Goal: Information Seeking & Learning: Learn about a topic

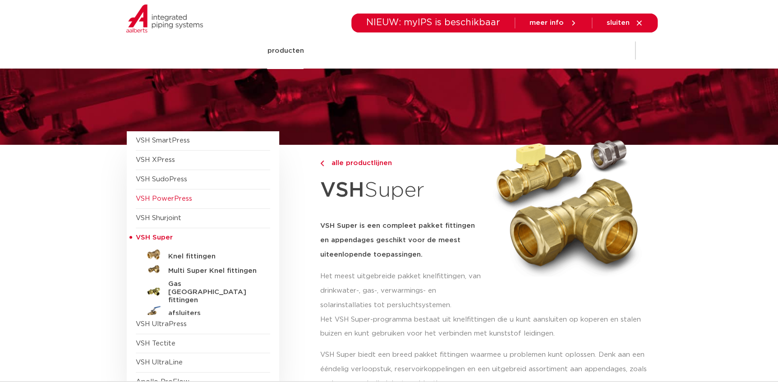
click at [173, 197] on span "VSH PowerPress" at bounding box center [164, 198] width 56 height 7
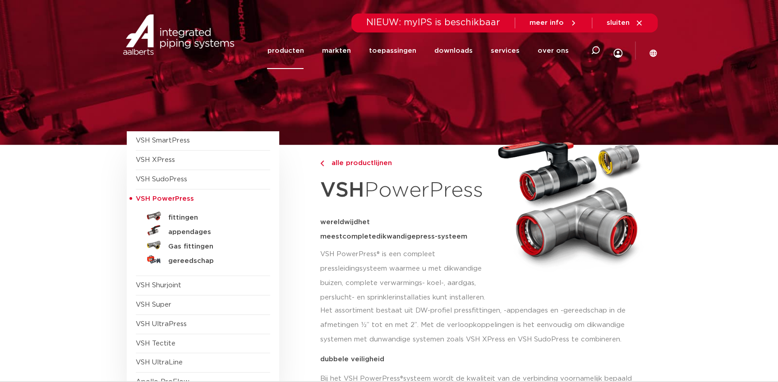
click at [165, 144] on span "VSH SmartPress" at bounding box center [163, 140] width 54 height 7
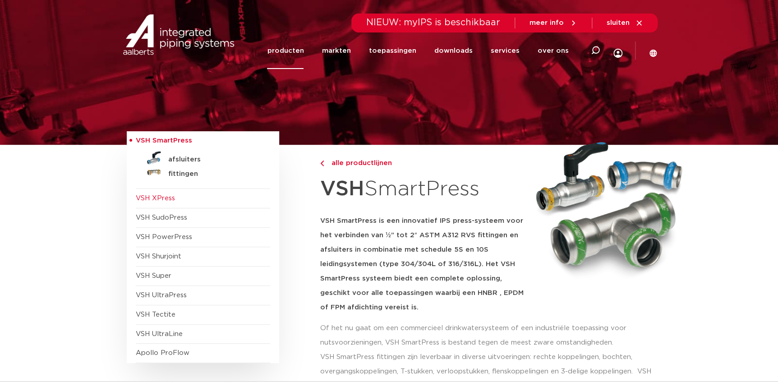
click at [162, 199] on span "VSH XPress" at bounding box center [155, 198] width 39 height 7
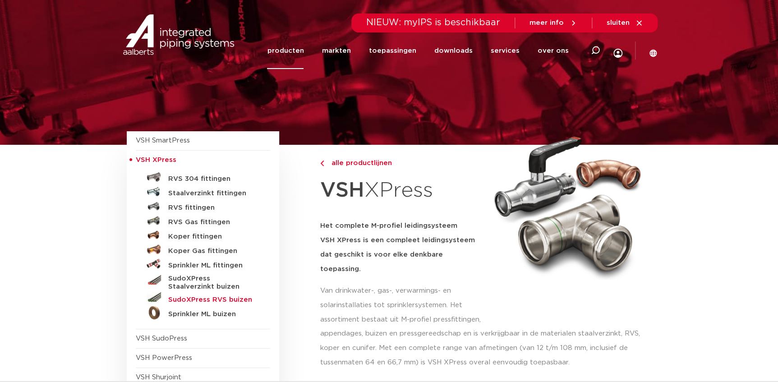
click at [188, 301] on h5 "SudoXPress RVS buizen" at bounding box center [212, 300] width 89 height 8
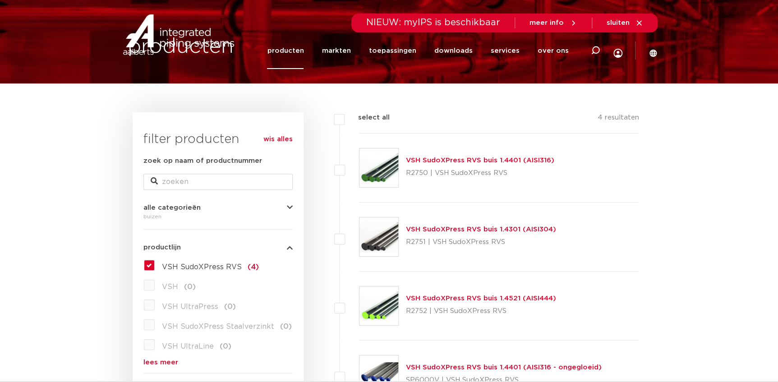
scroll to position [103, 0]
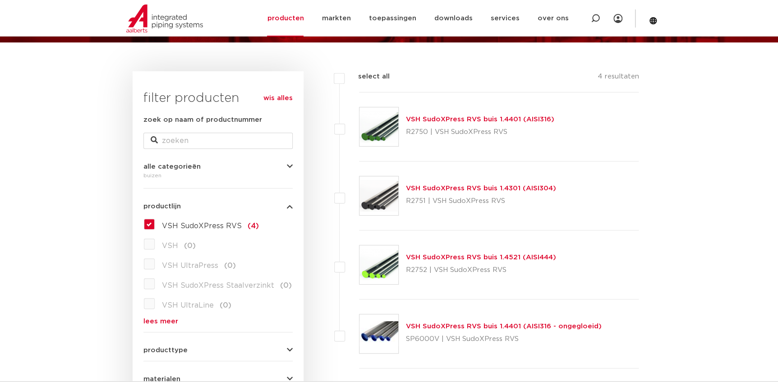
click at [429, 117] on link "VSH SudoXPress RVS buis 1.4401 (AISI316)" at bounding box center [480, 119] width 148 height 7
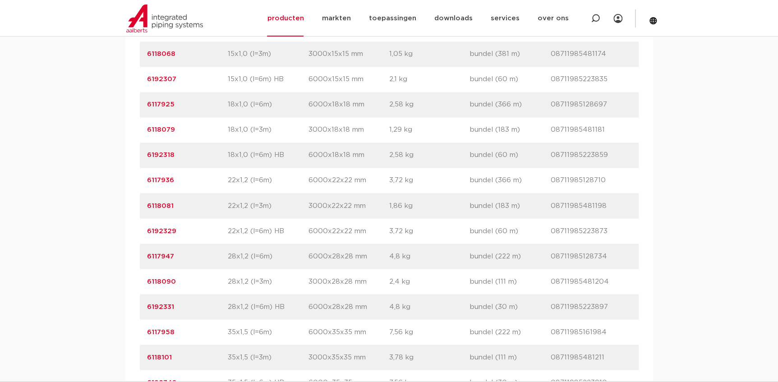
scroll to position [697, 0]
